Goal: Information Seeking & Learning: Find specific fact

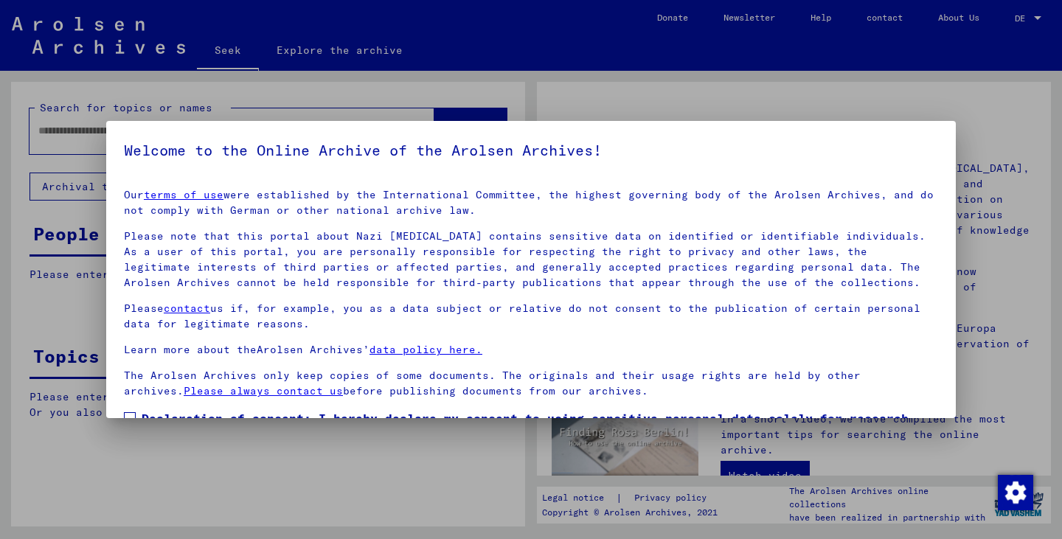
click at [268, 122] on mat-dialog-container "Welcome to the Online Archive of the Arolsen Archives! Our terms of use were es…" at bounding box center [531, 269] width 850 height 296
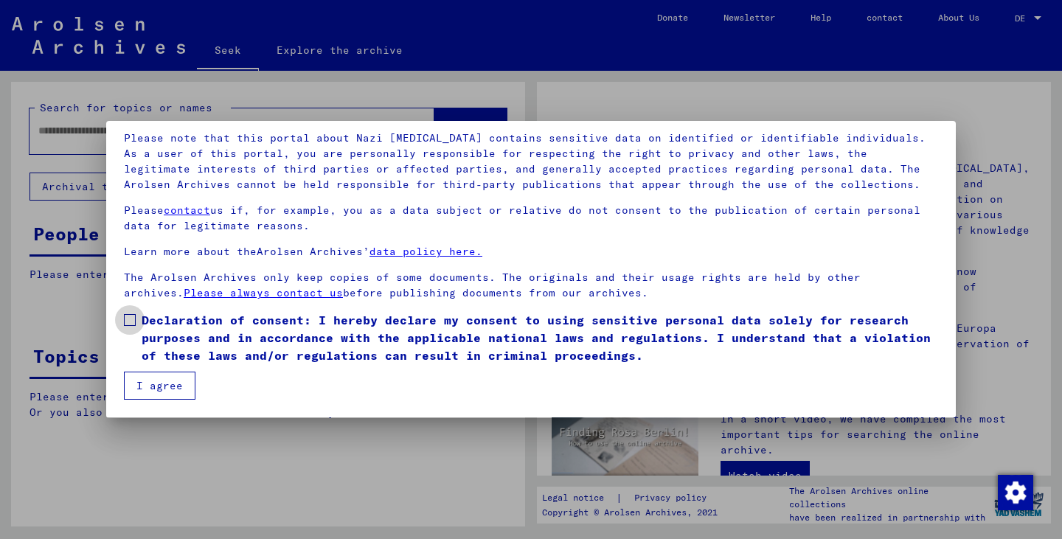
click at [132, 322] on span at bounding box center [130, 320] width 12 height 12
click at [142, 379] on font "I agree" at bounding box center [159, 385] width 46 height 13
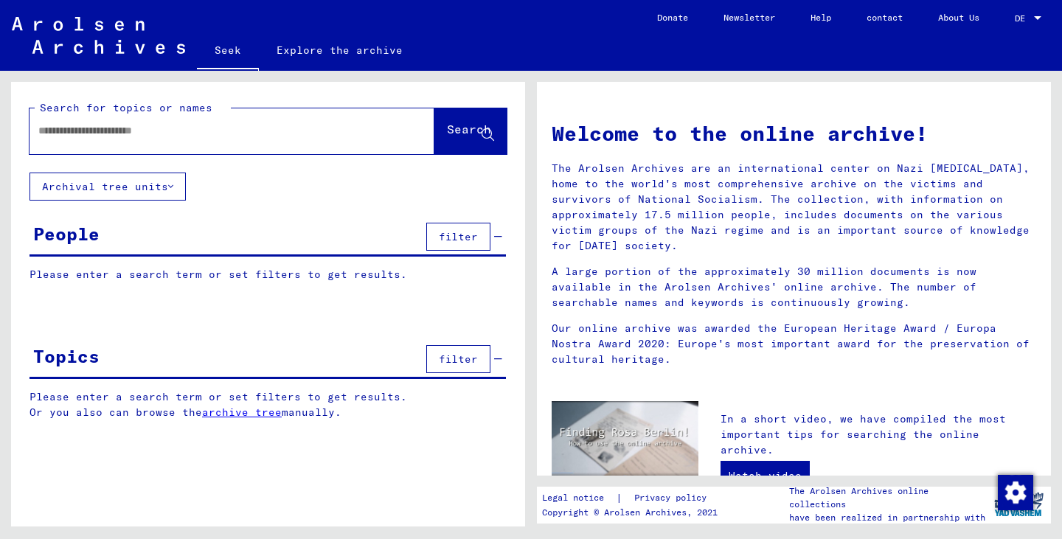
drag, startPoint x: 108, startPoint y: 150, endPoint x: 113, endPoint y: 139, distance: 12.9
click at [113, 139] on div at bounding box center [231, 131] width 405 height 46
click at [113, 139] on div at bounding box center [209, 130] width 361 height 33
click at [91, 133] on input "text" at bounding box center [214, 130] width 352 height 15
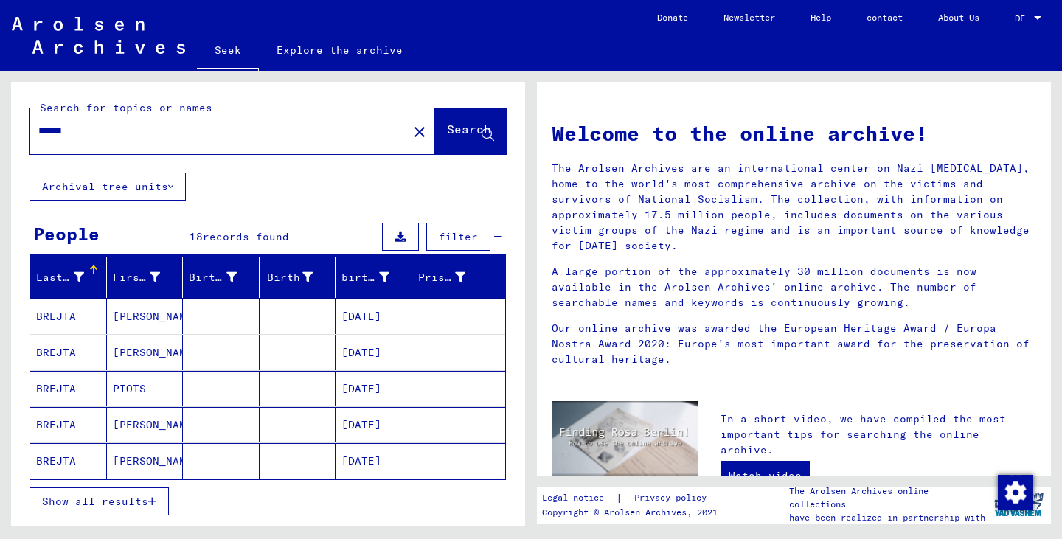
click at [231, 321] on mat-cell at bounding box center [221, 316] width 77 height 35
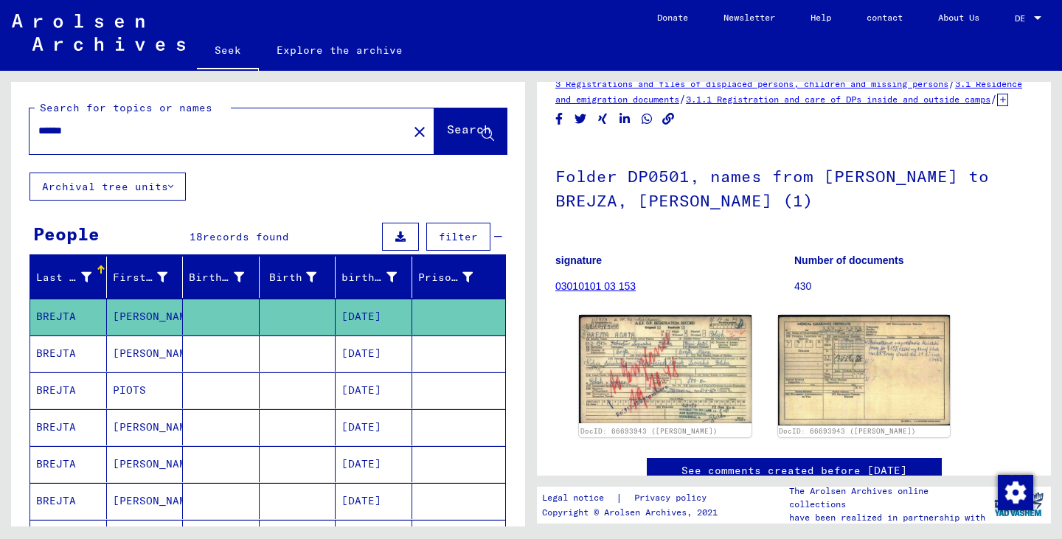
scroll to position [26, 0]
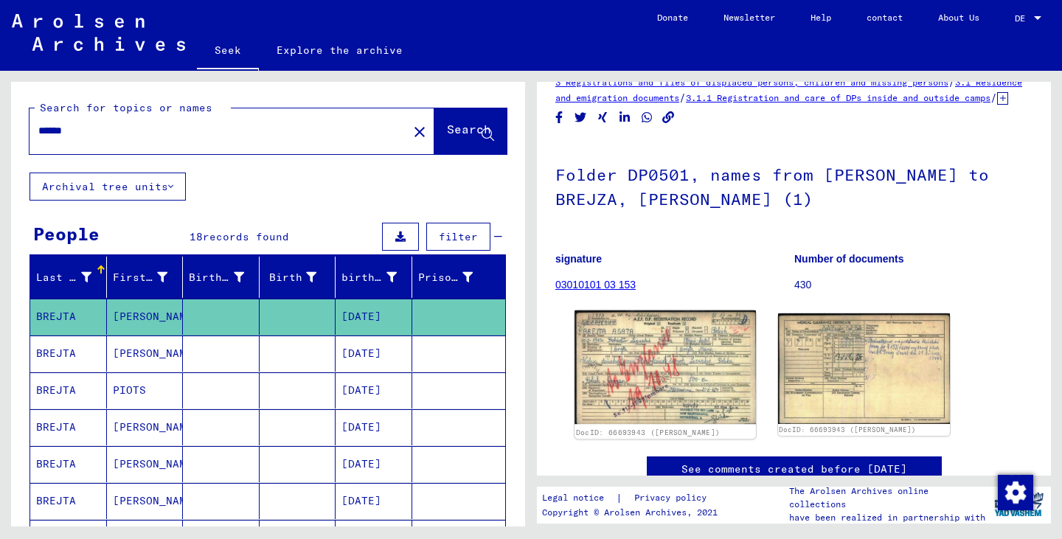
click at [664, 375] on img at bounding box center [664, 367] width 181 height 114
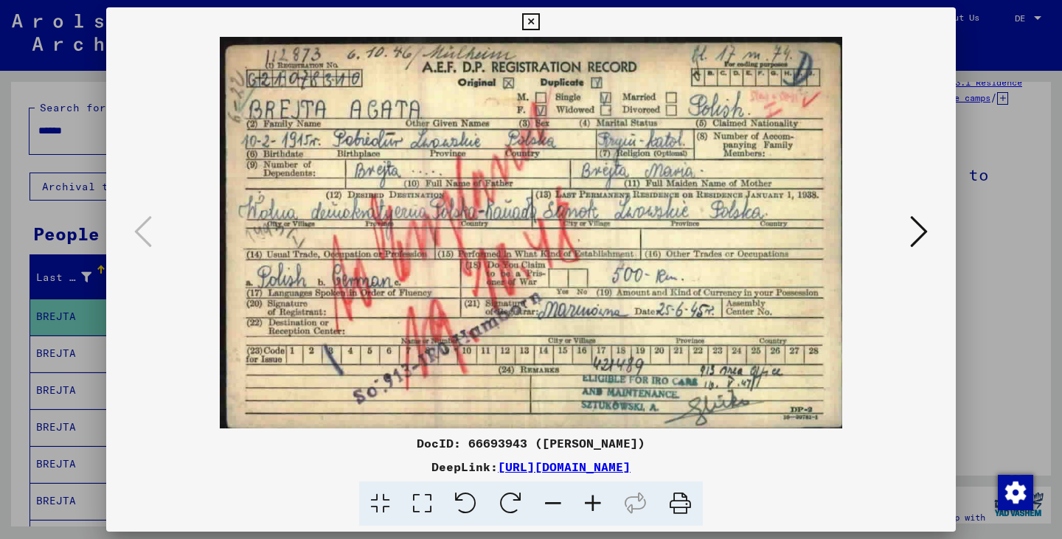
click at [0, 397] on div at bounding box center [531, 269] width 1062 height 539
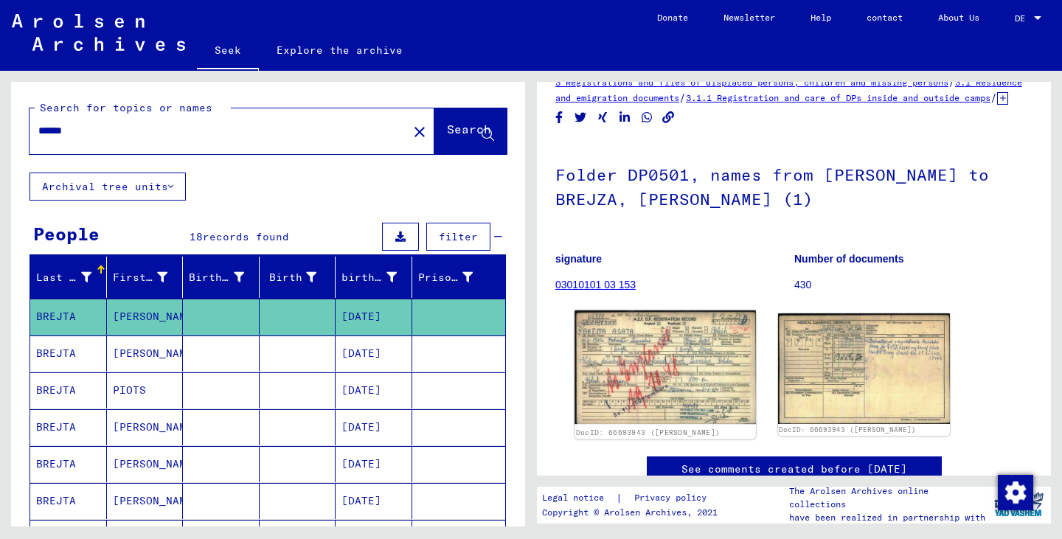
click at [623, 389] on img at bounding box center [664, 367] width 181 height 114
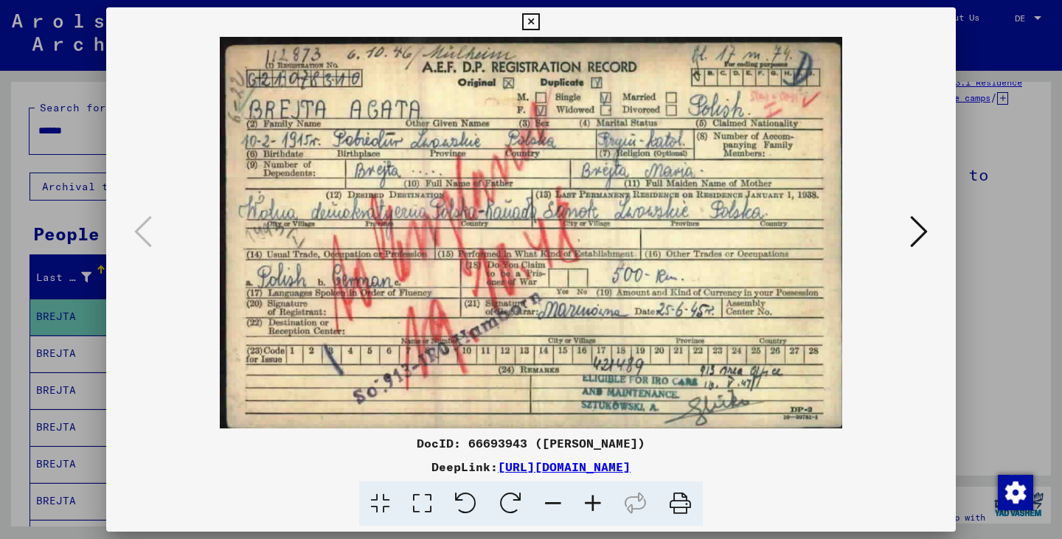
click at [615, 346] on img at bounding box center [530, 233] width 749 height 392
click at [455, 167] on img at bounding box center [530, 233] width 749 height 392
click at [0, 337] on div at bounding box center [531, 269] width 1062 height 539
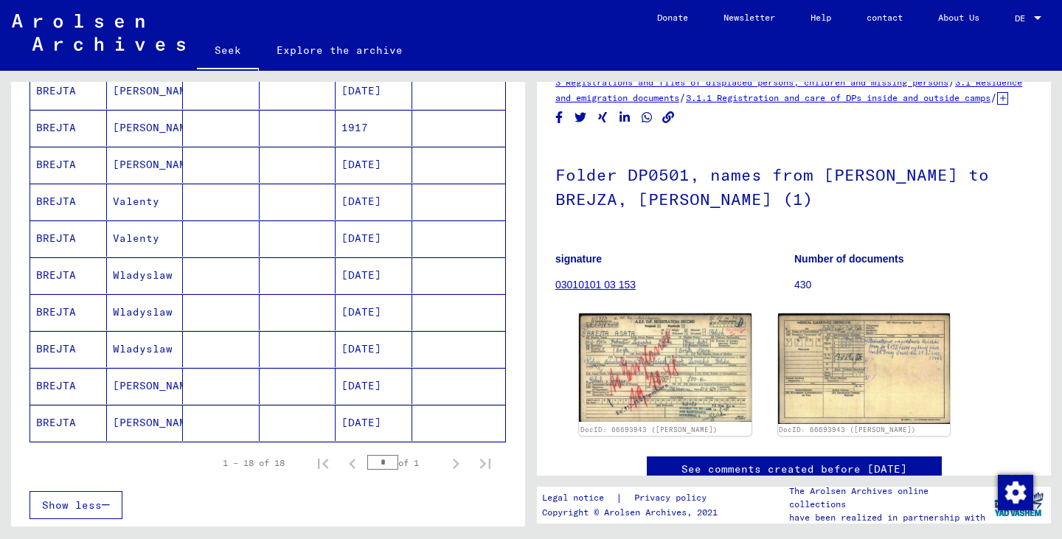
scroll to position [521, 0]
click at [150, 423] on mat-cell "[PERSON_NAME]" at bounding box center [145, 422] width 77 height 36
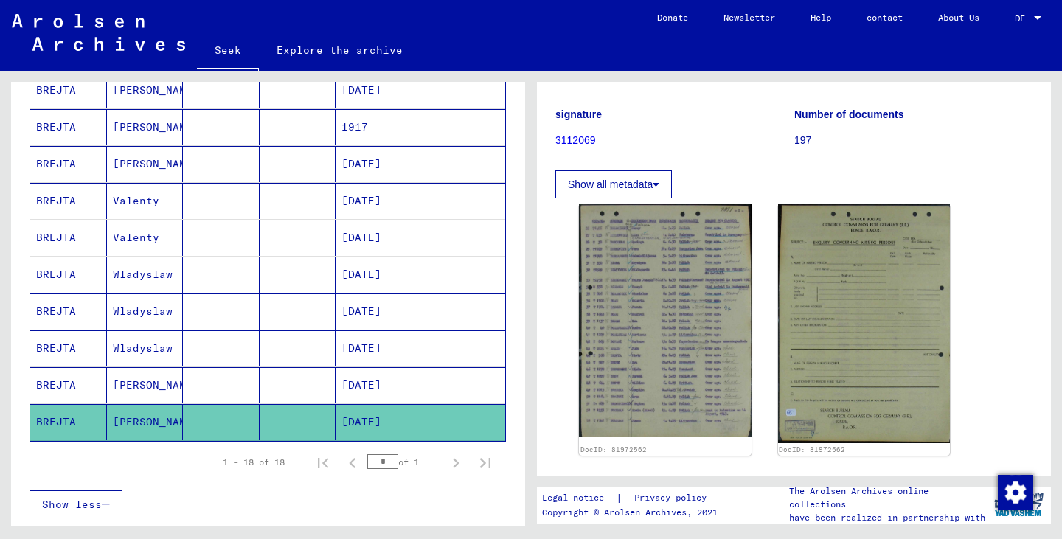
scroll to position [149, 0]
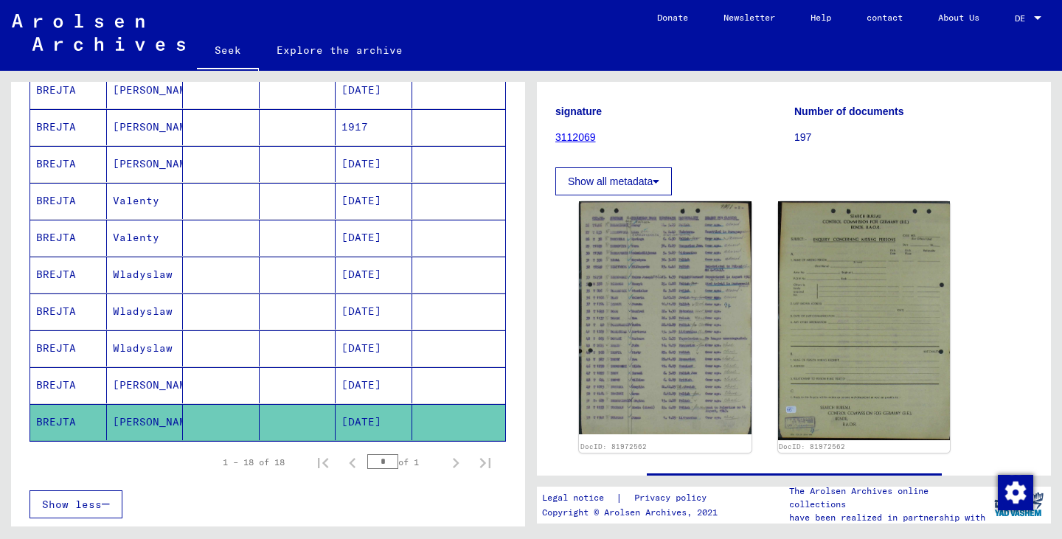
click at [797, 313] on img at bounding box center [864, 320] width 173 height 239
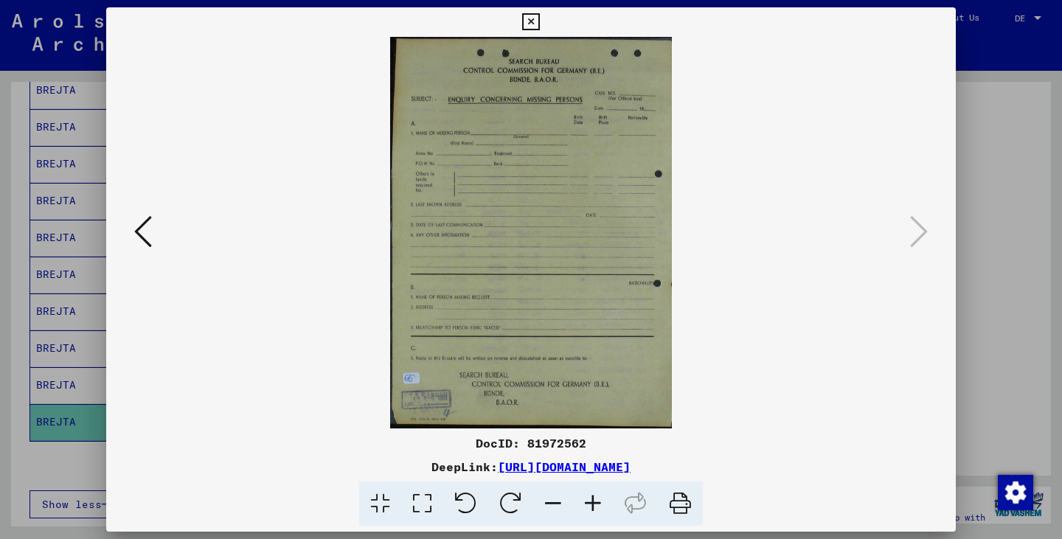
click at [129, 242] on div at bounding box center [531, 233] width 850 height 392
click at [138, 238] on icon at bounding box center [143, 231] width 18 height 35
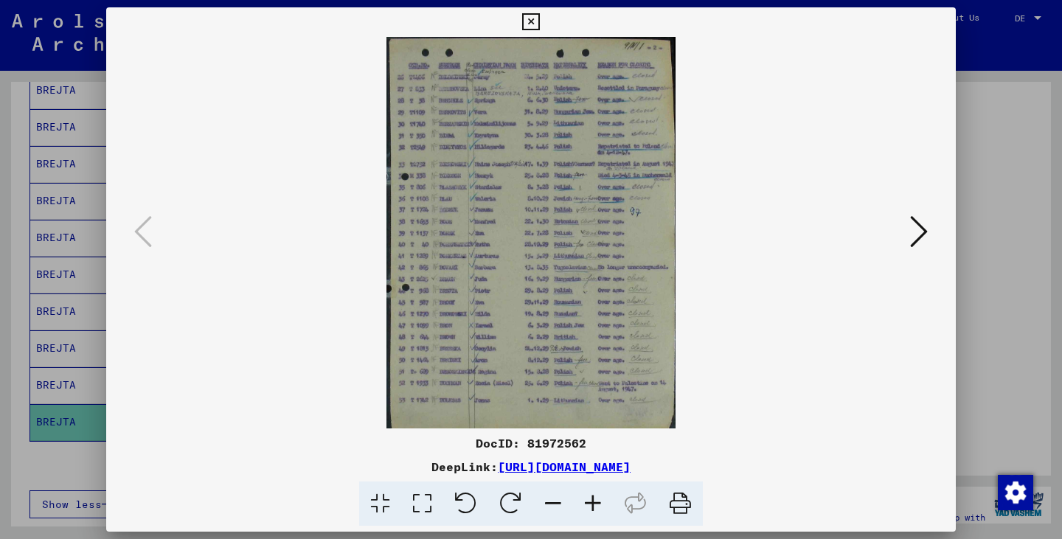
click at [529, 24] on icon at bounding box center [530, 22] width 17 height 18
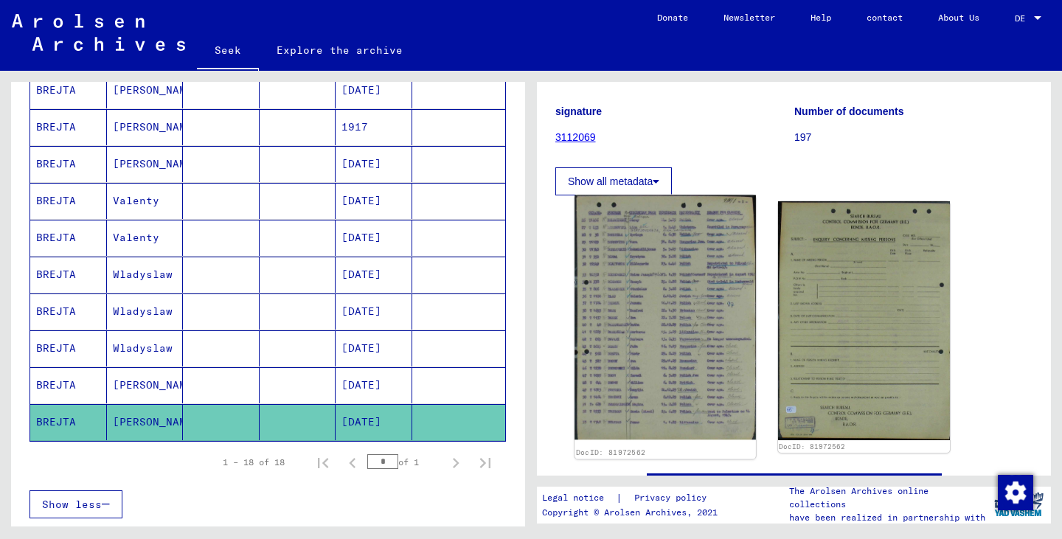
scroll to position [0, 0]
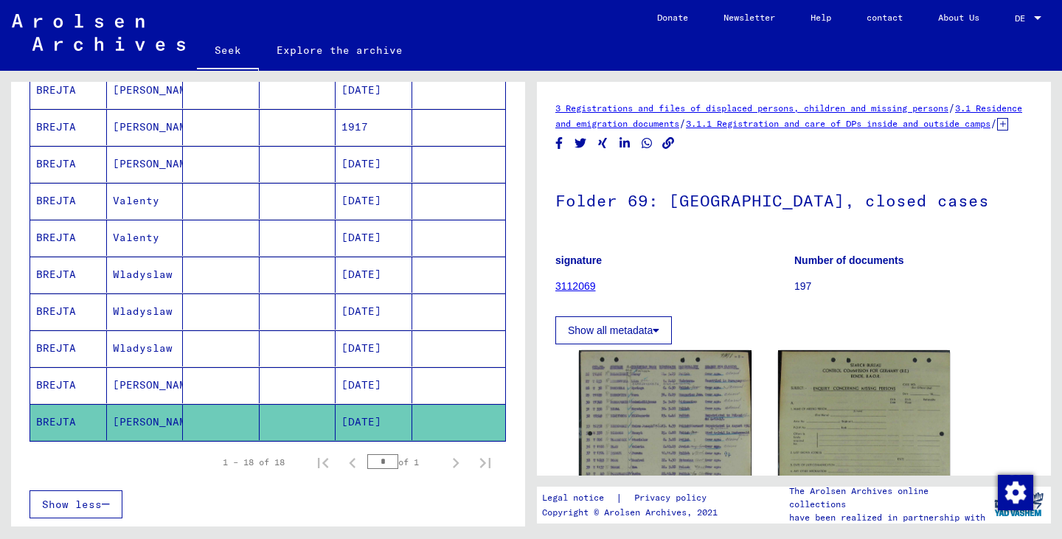
click at [167, 385] on mat-cell "[PERSON_NAME]" at bounding box center [145, 385] width 77 height 36
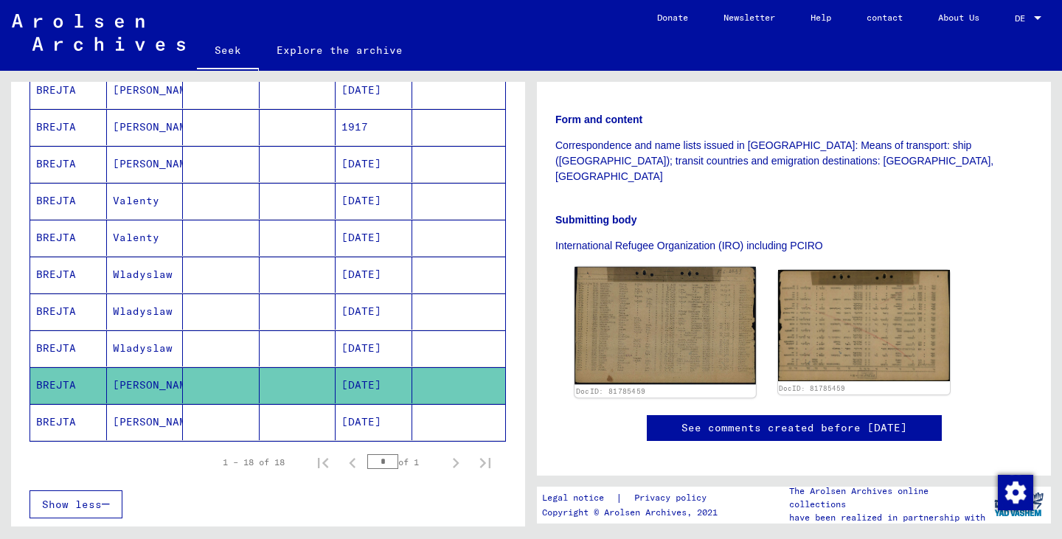
scroll to position [313, 0]
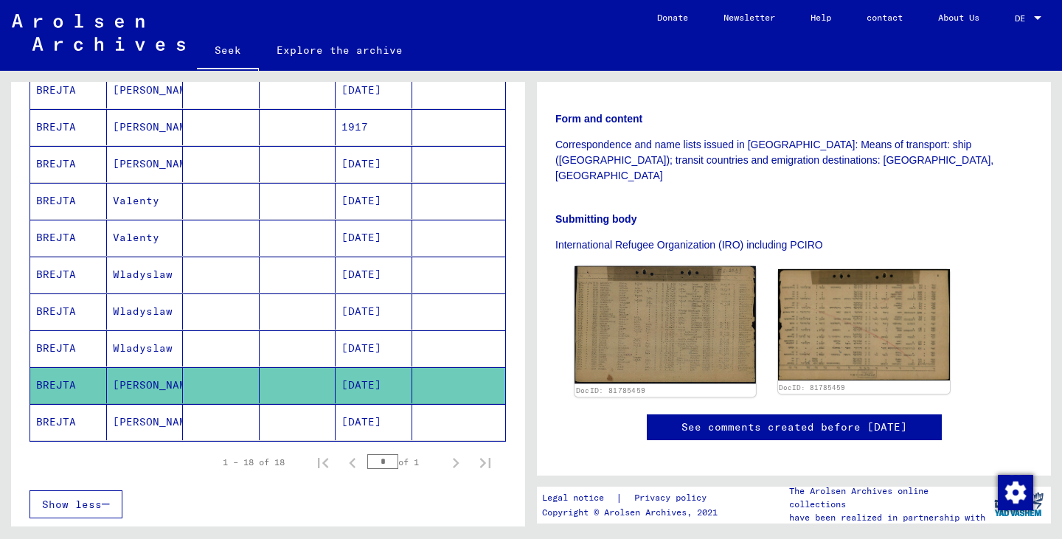
click at [662, 278] on img at bounding box center [664, 325] width 181 height 118
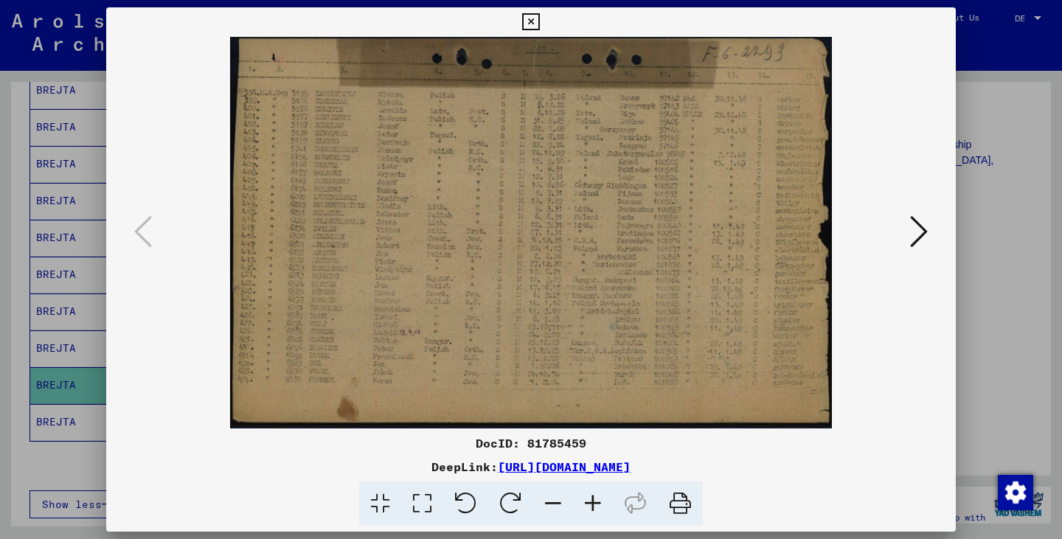
click at [529, 24] on icon at bounding box center [530, 22] width 17 height 18
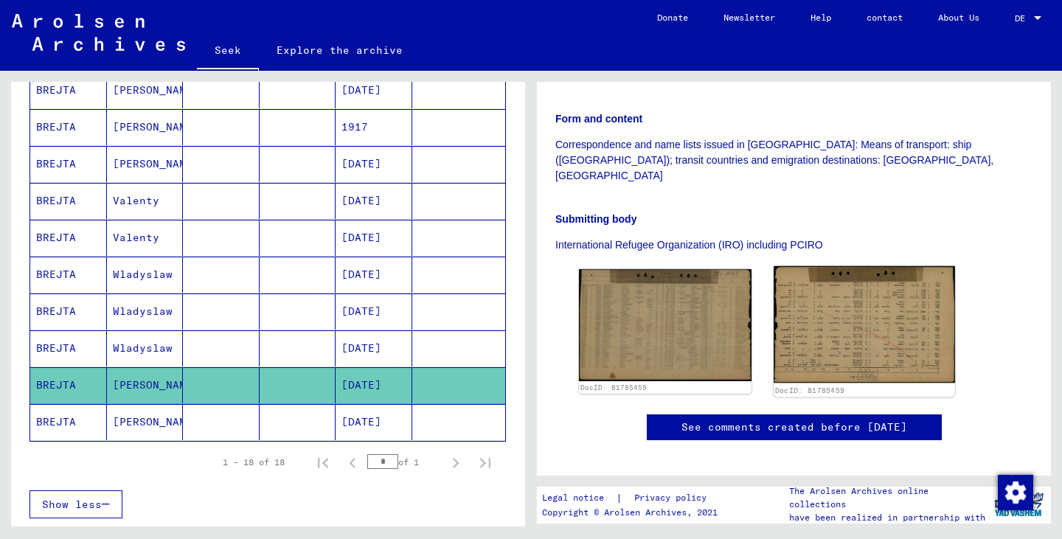
click at [813, 282] on img at bounding box center [864, 324] width 181 height 117
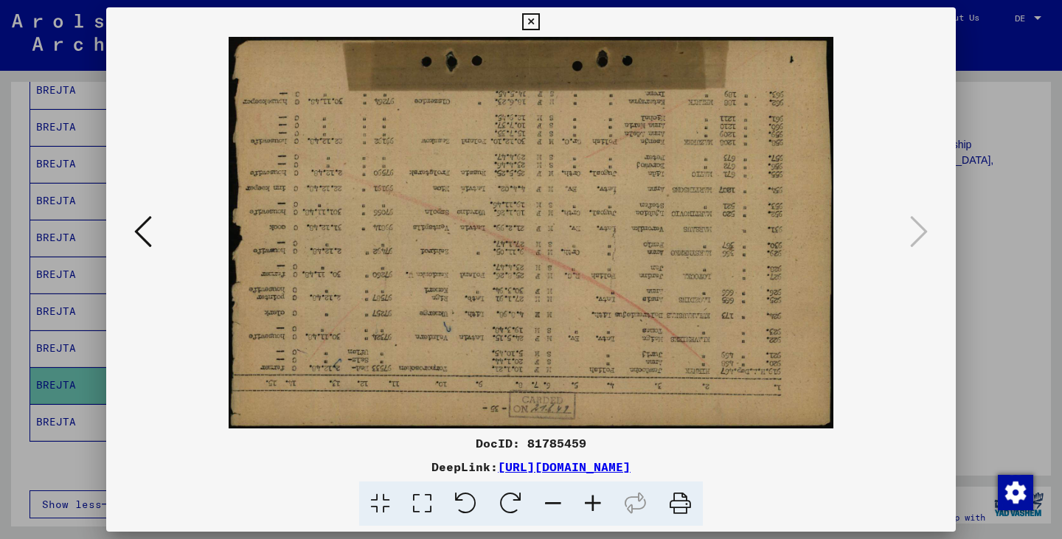
click at [535, 24] on icon at bounding box center [530, 22] width 17 height 18
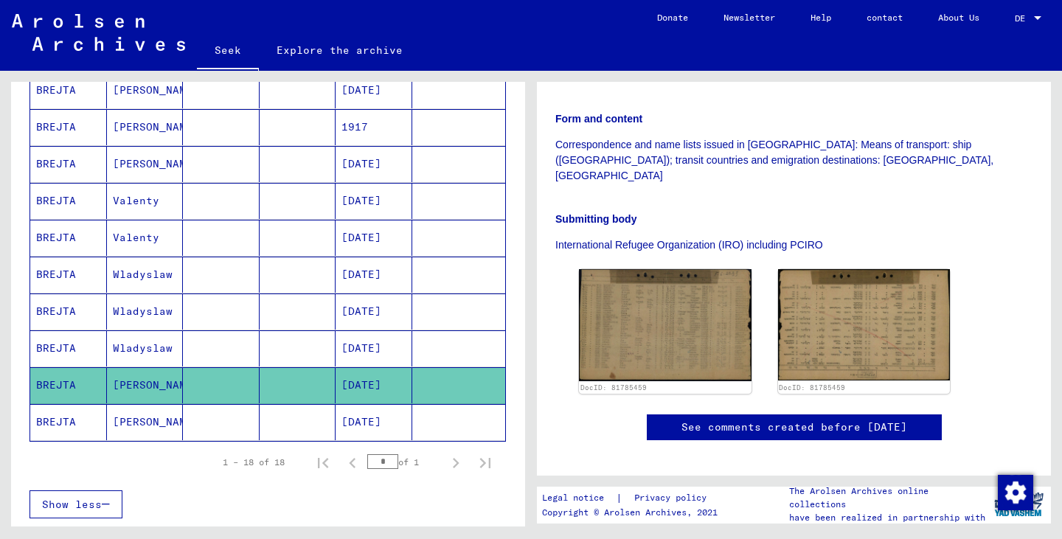
click at [0, 417] on div "Search for topics or names ****** close Search Archival tree units People 18 re…" at bounding box center [265, 299] width 531 height 456
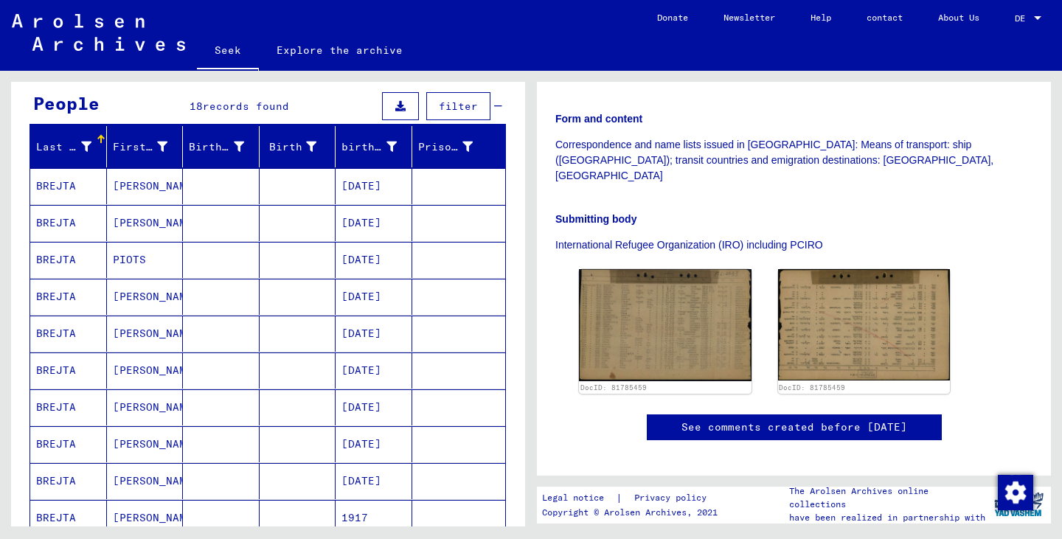
scroll to position [130, 0]
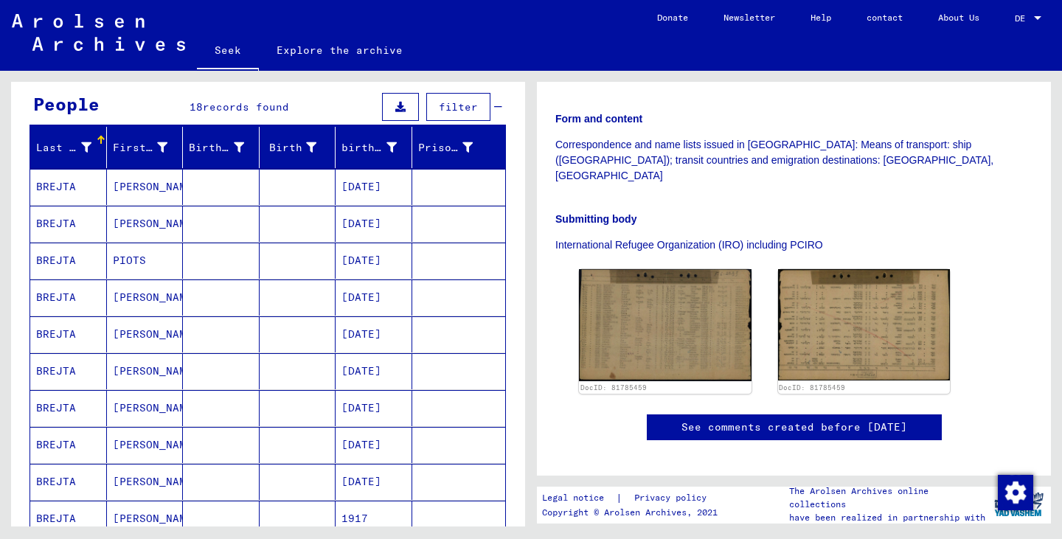
click at [217, 226] on mat-cell at bounding box center [221, 224] width 77 height 36
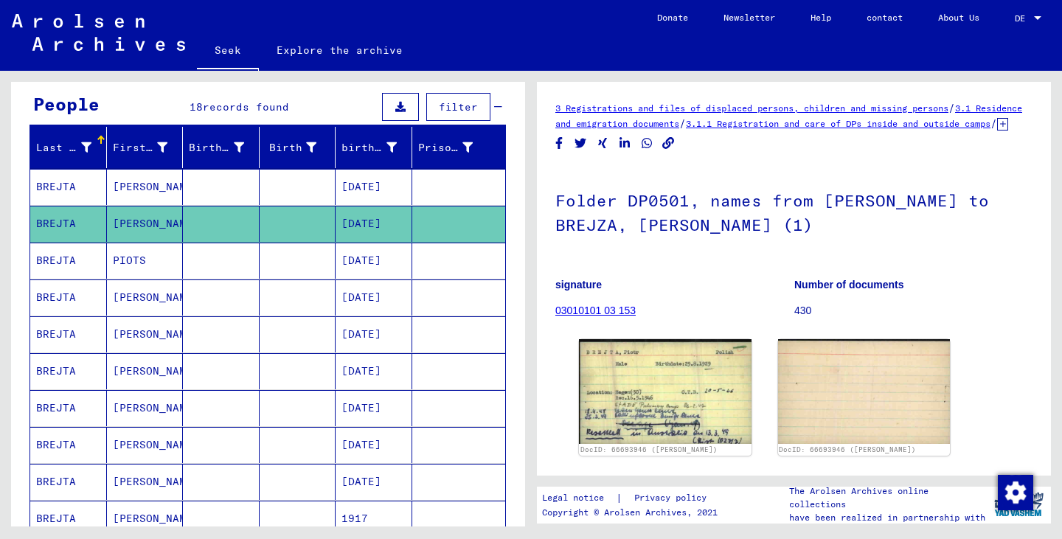
click at [216, 190] on mat-cell at bounding box center [221, 187] width 77 height 36
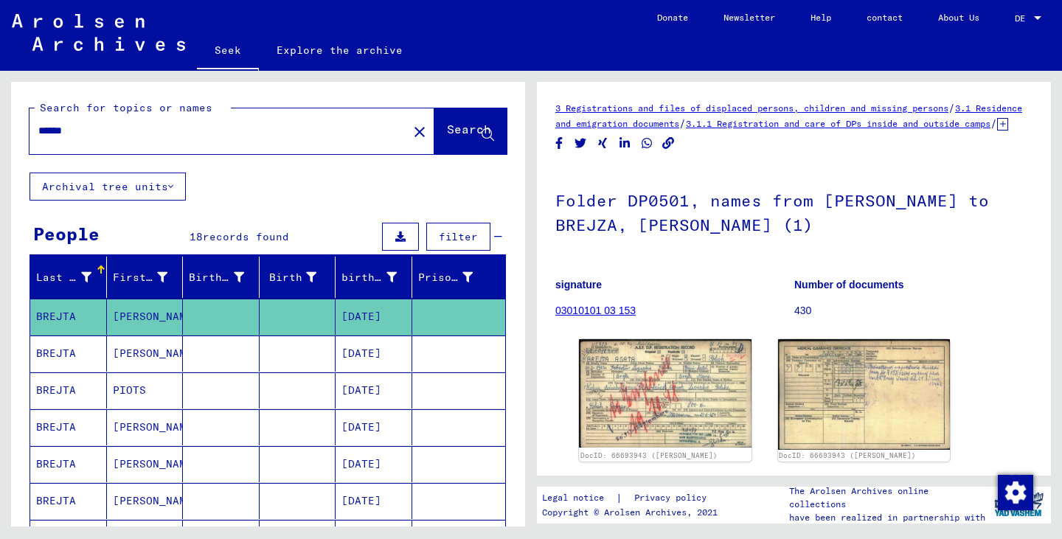
click at [167, 142] on div "******" at bounding box center [213, 130] width 369 height 33
click at [161, 145] on div "******" at bounding box center [213, 130] width 369 height 33
click at [103, 143] on div "******" at bounding box center [213, 130] width 369 height 33
click at [80, 131] on input "******" at bounding box center [218, 130] width 361 height 15
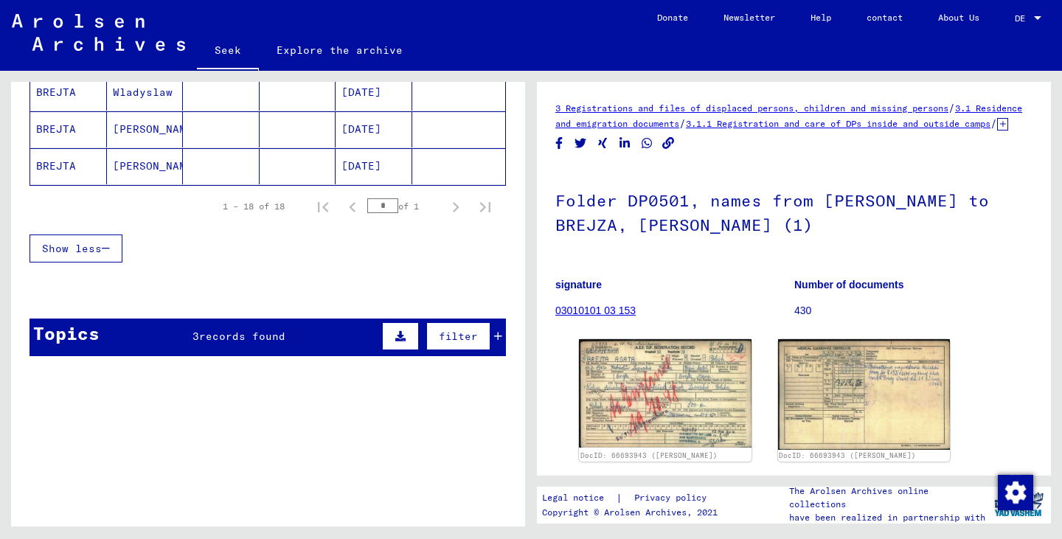
scroll to position [778, 0]
click at [494, 337] on icon at bounding box center [498, 335] width 8 height 10
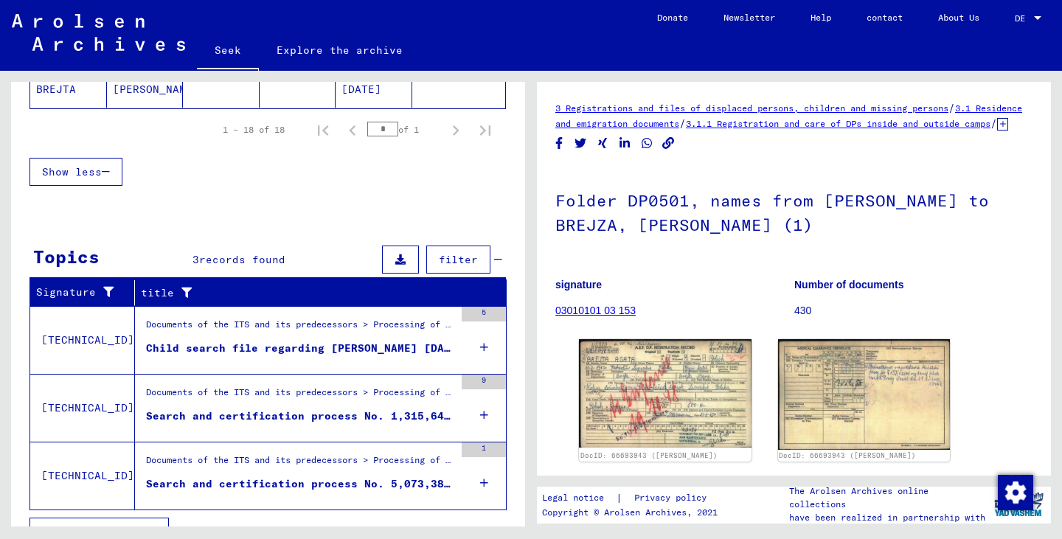
scroll to position [872, 0]
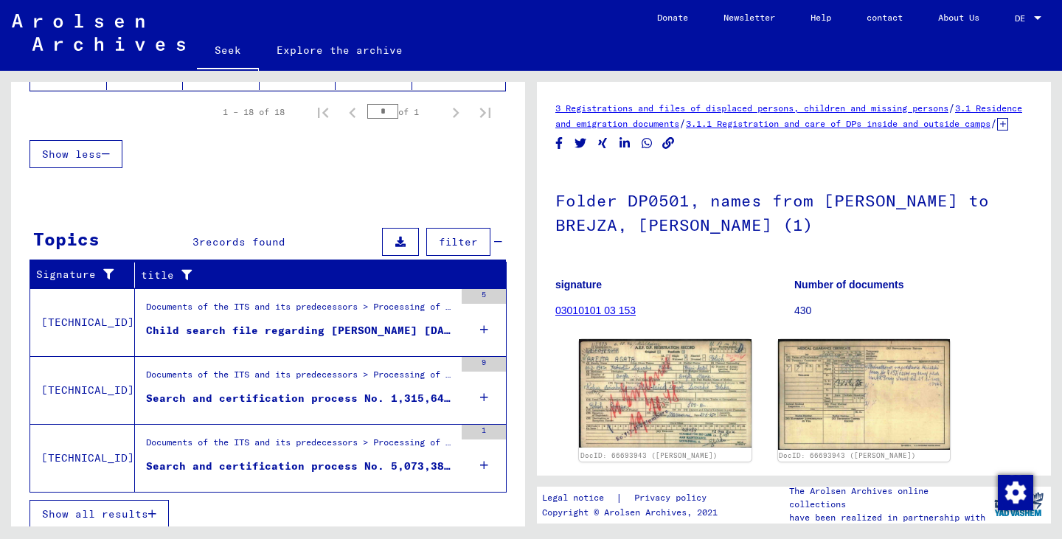
click at [263, 466] on font "Search and certification process No. 5,073,389 for [PERSON_NAME] born [DEMOGRAP…" at bounding box center [437, 465] width 583 height 13
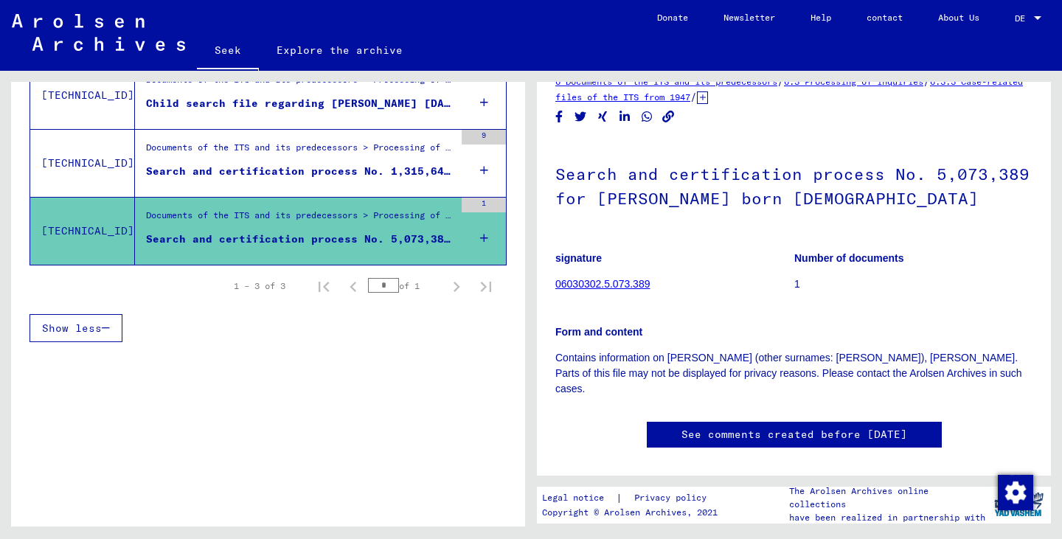
scroll to position [308, 0]
click at [347, 152] on font "Documents of the ITS and its predecessors > Processing of inquiries > Case-rela…" at bounding box center [929, 147] width 1567 height 11
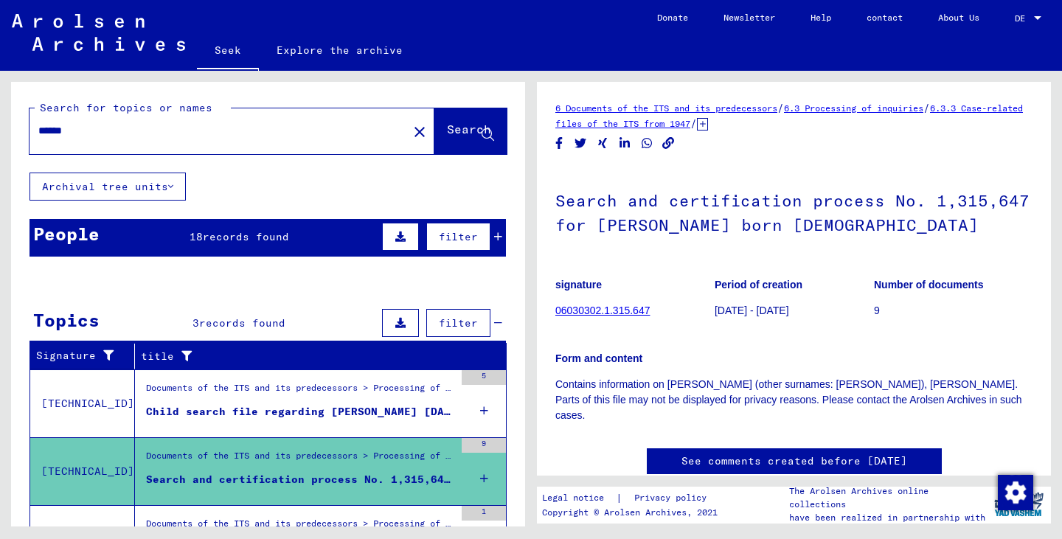
click at [198, 138] on input "******" at bounding box center [218, 130] width 361 height 15
type input "**********"
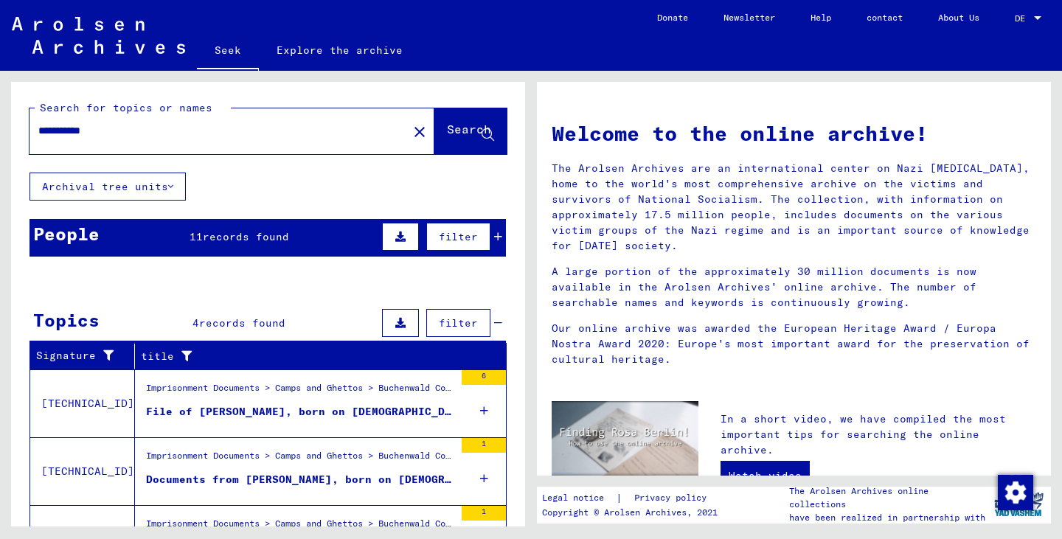
click at [244, 235] on font "records found" at bounding box center [246, 236] width 86 height 13
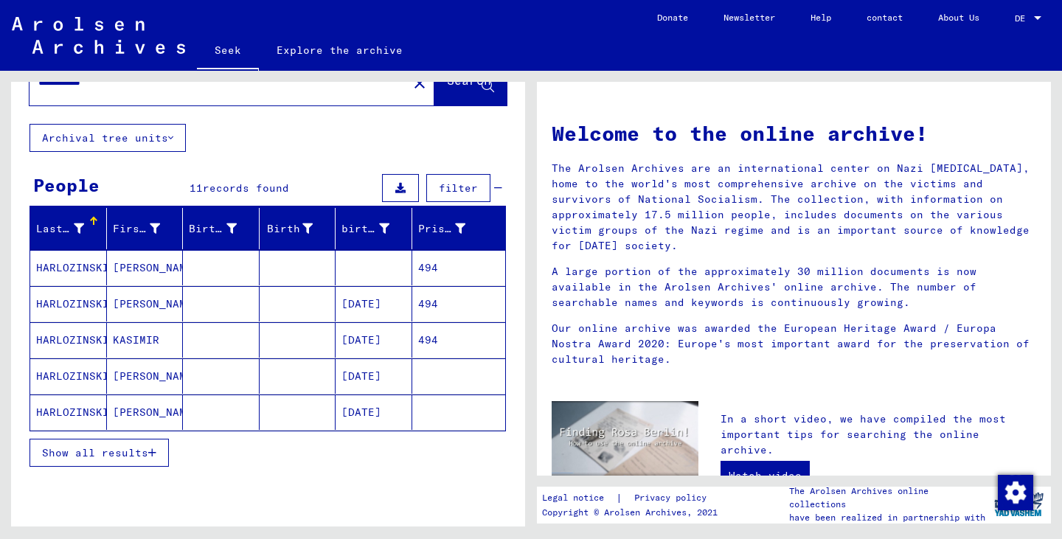
scroll to position [52, 0]
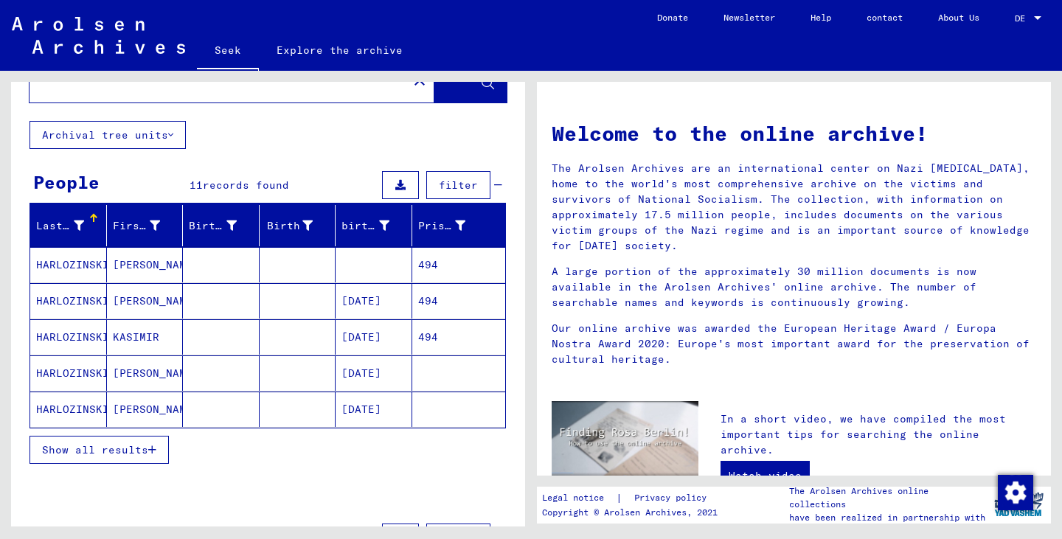
click at [128, 454] on font "Show all results" at bounding box center [95, 449] width 106 height 13
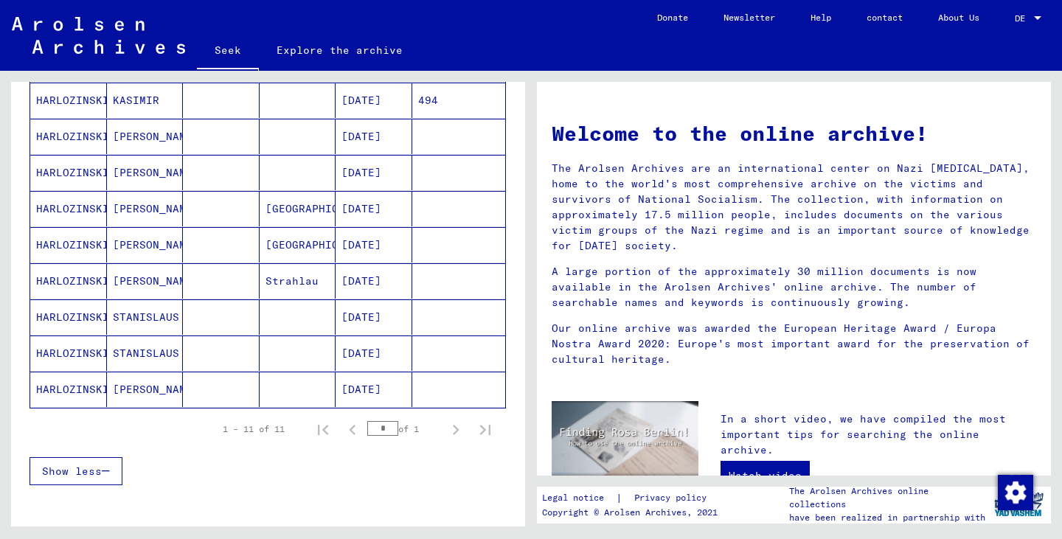
scroll to position [291, 0]
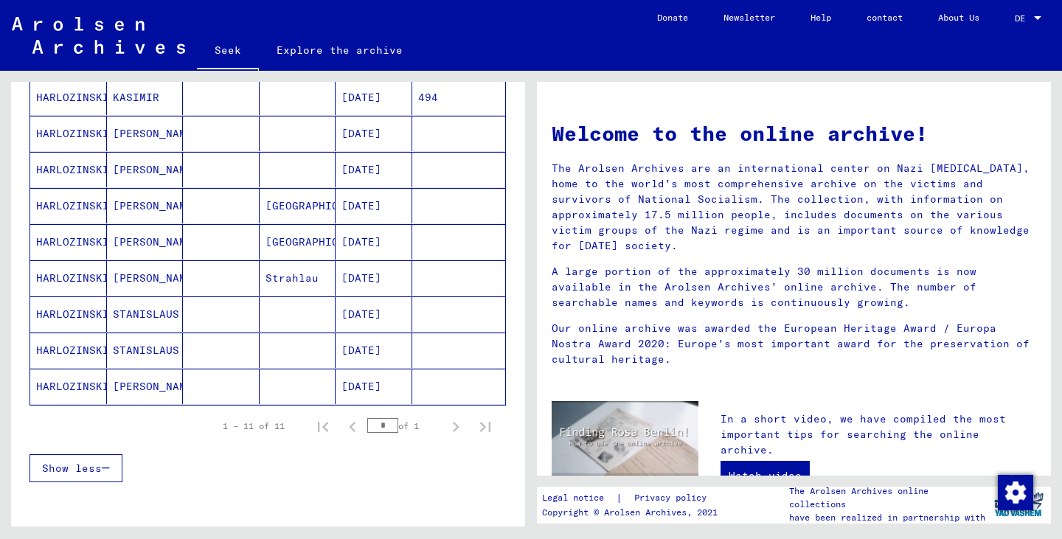
click at [156, 386] on font "[PERSON_NAME]" at bounding box center [156, 386] width 86 height 13
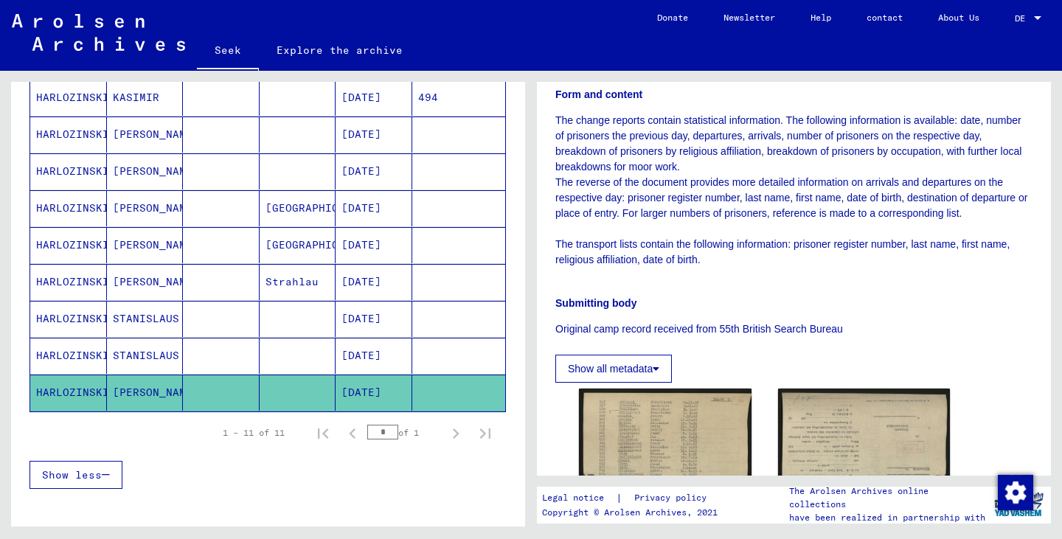
scroll to position [386, 0]
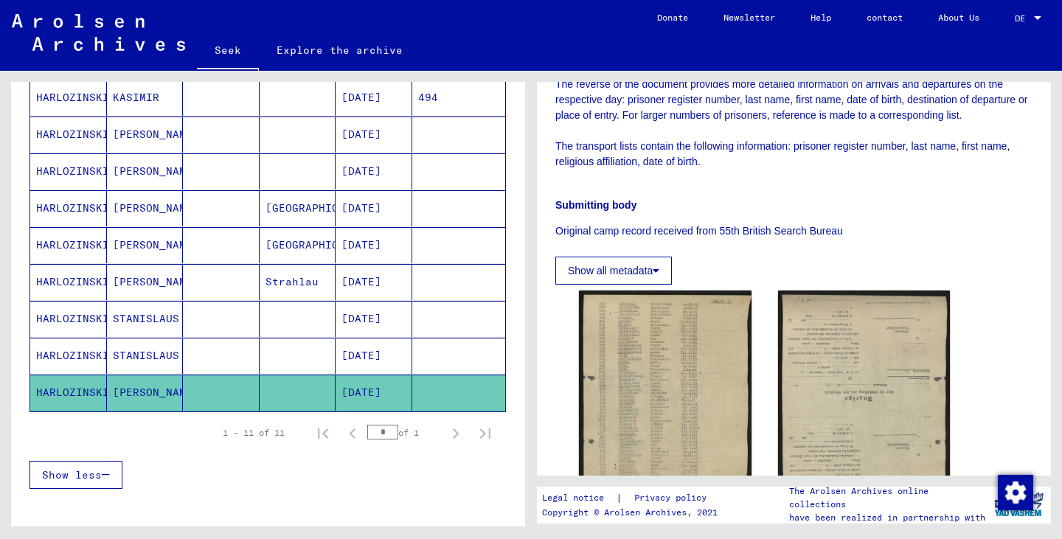
click at [143, 253] on mat-cell "[PERSON_NAME]" at bounding box center [145, 245] width 77 height 36
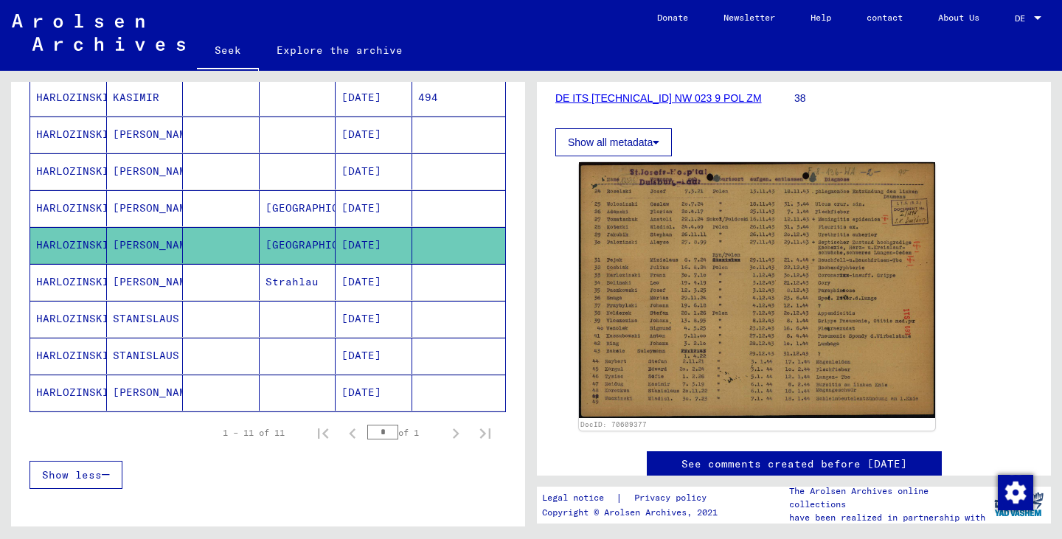
click at [131, 212] on font "[PERSON_NAME]" at bounding box center [156, 207] width 86 height 13
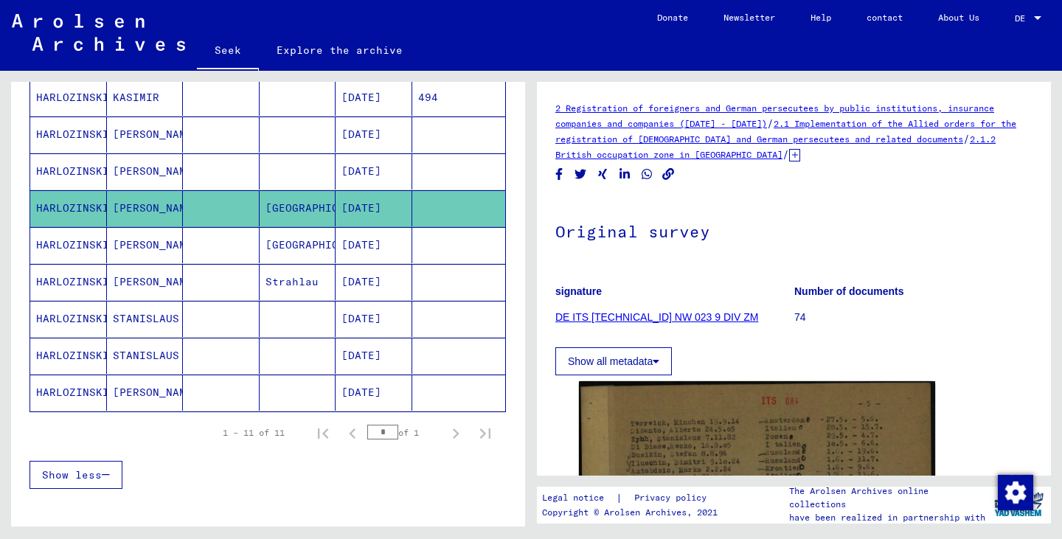
click at [133, 164] on font "[PERSON_NAME]" at bounding box center [156, 171] width 86 height 15
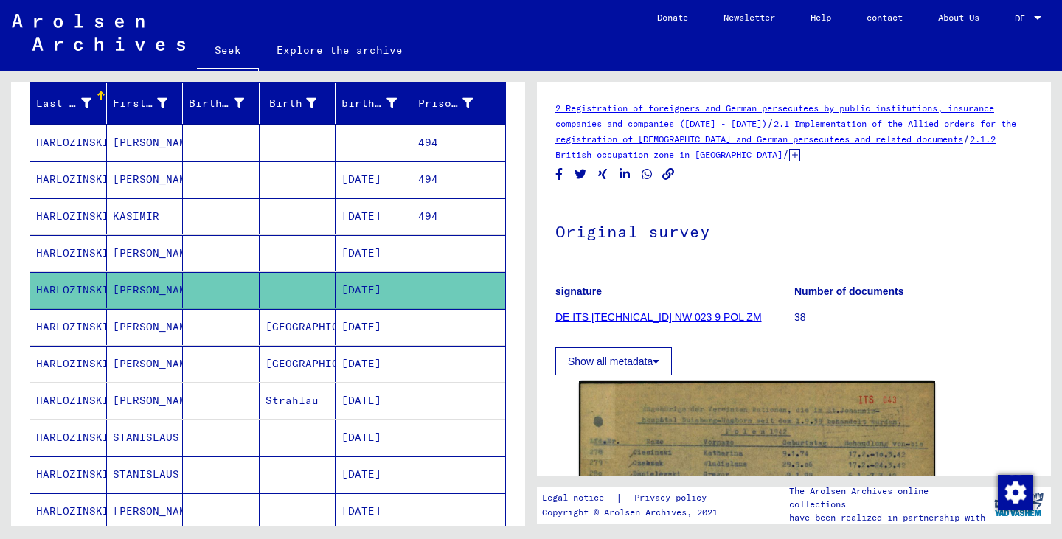
click at [138, 256] on font "[PERSON_NAME]" at bounding box center [156, 252] width 86 height 13
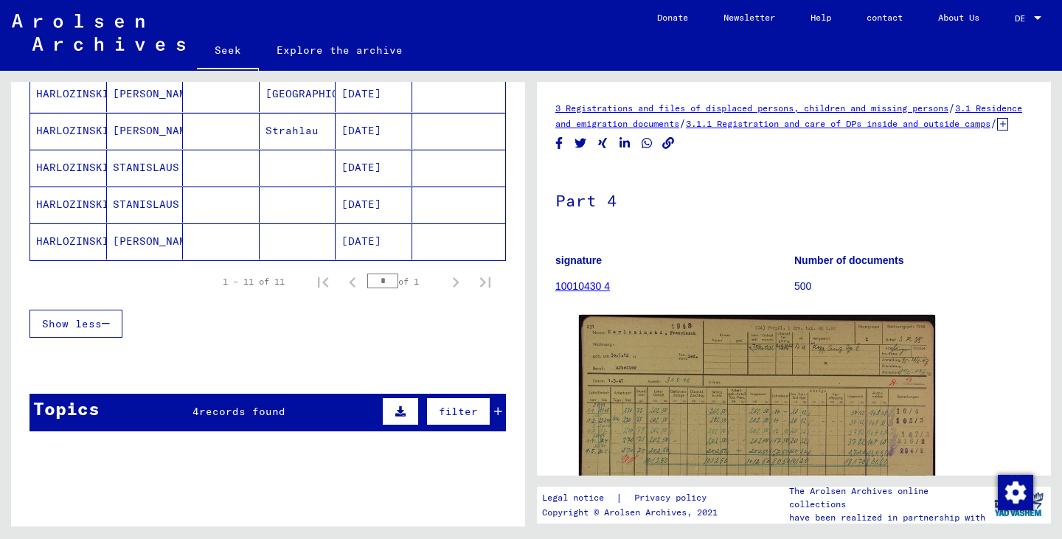
click at [209, 412] on font "records found" at bounding box center [242, 411] width 86 height 13
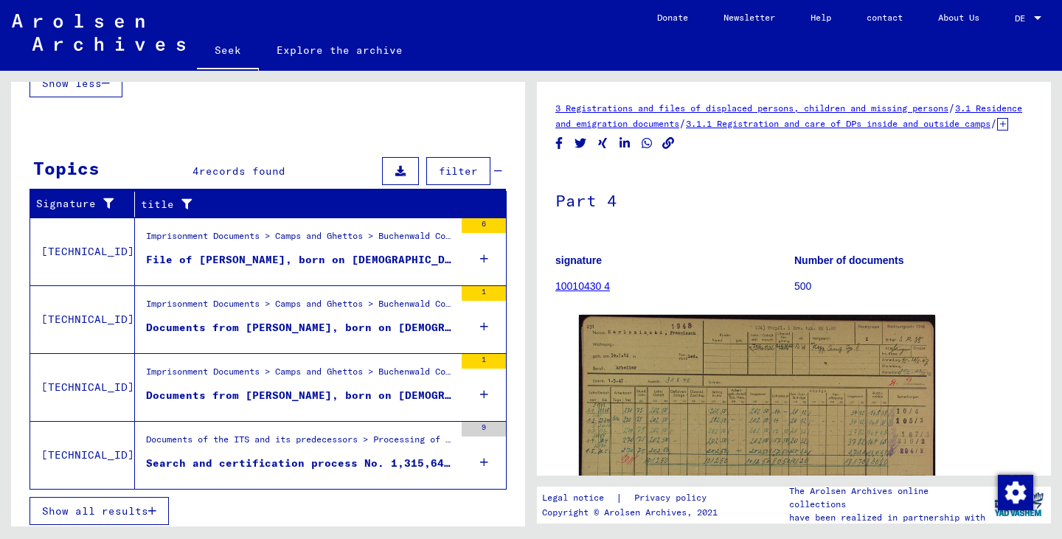
click at [215, 440] on font "Documents of the ITS and its predecessors > Processing of inquiries > Case-rela…" at bounding box center [929, 439] width 1567 height 11
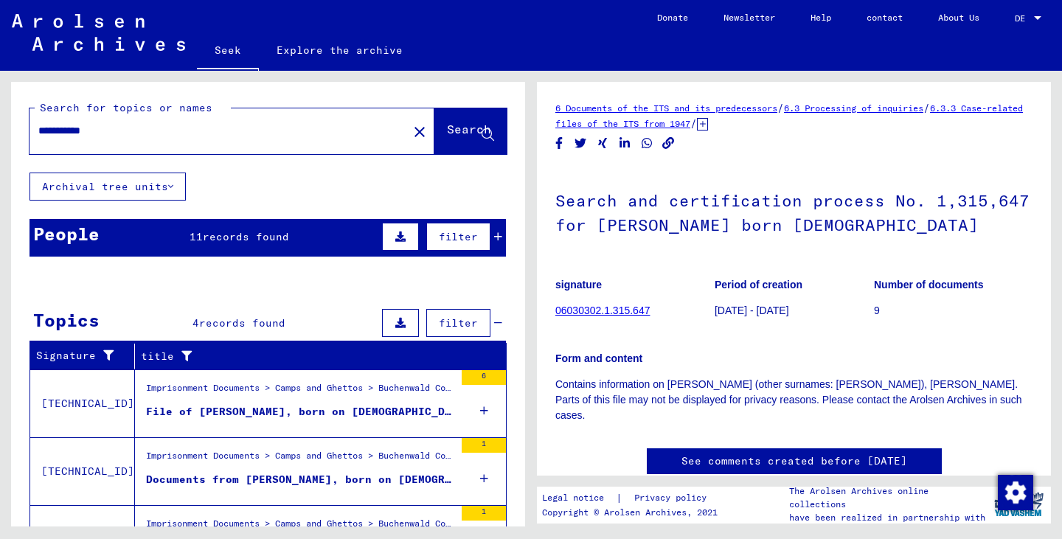
click at [218, 228] on div "People 11 records found filter" at bounding box center [267, 238] width 476 height 38
